Goal: Navigation & Orientation: Find specific page/section

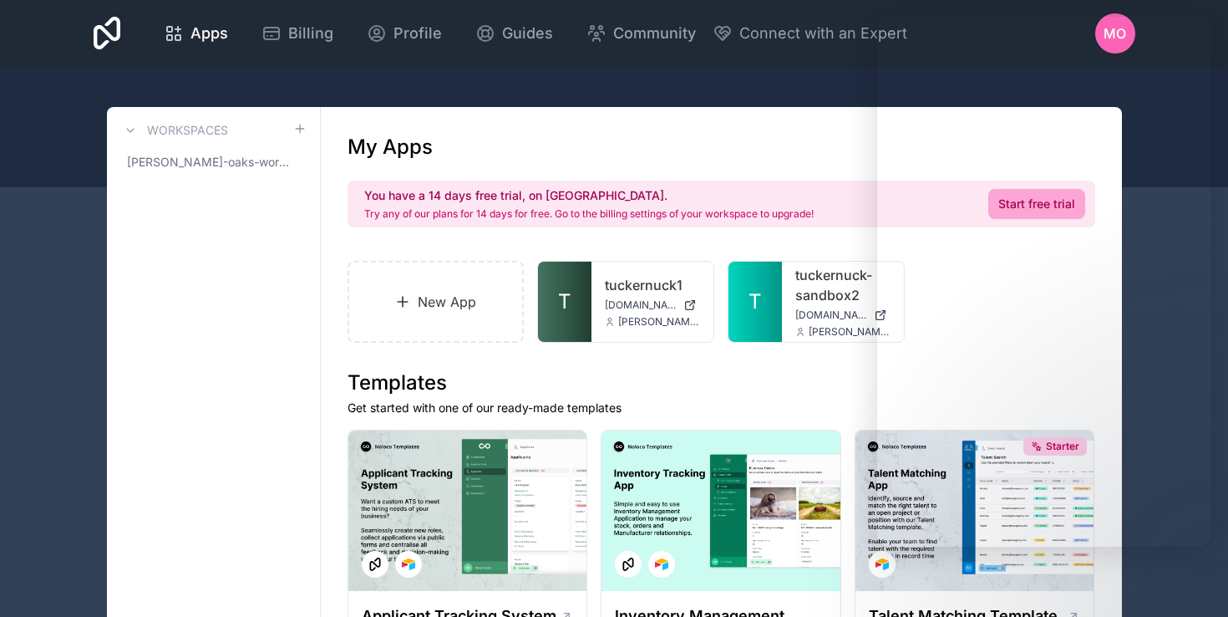
click at [730, 372] on h1 "Templates" at bounding box center [722, 382] width 748 height 27
click at [800, 293] on link "tuckernuck-sandbox2" at bounding box center [843, 285] width 95 height 40
